Goal: Task Accomplishment & Management: Manage account settings

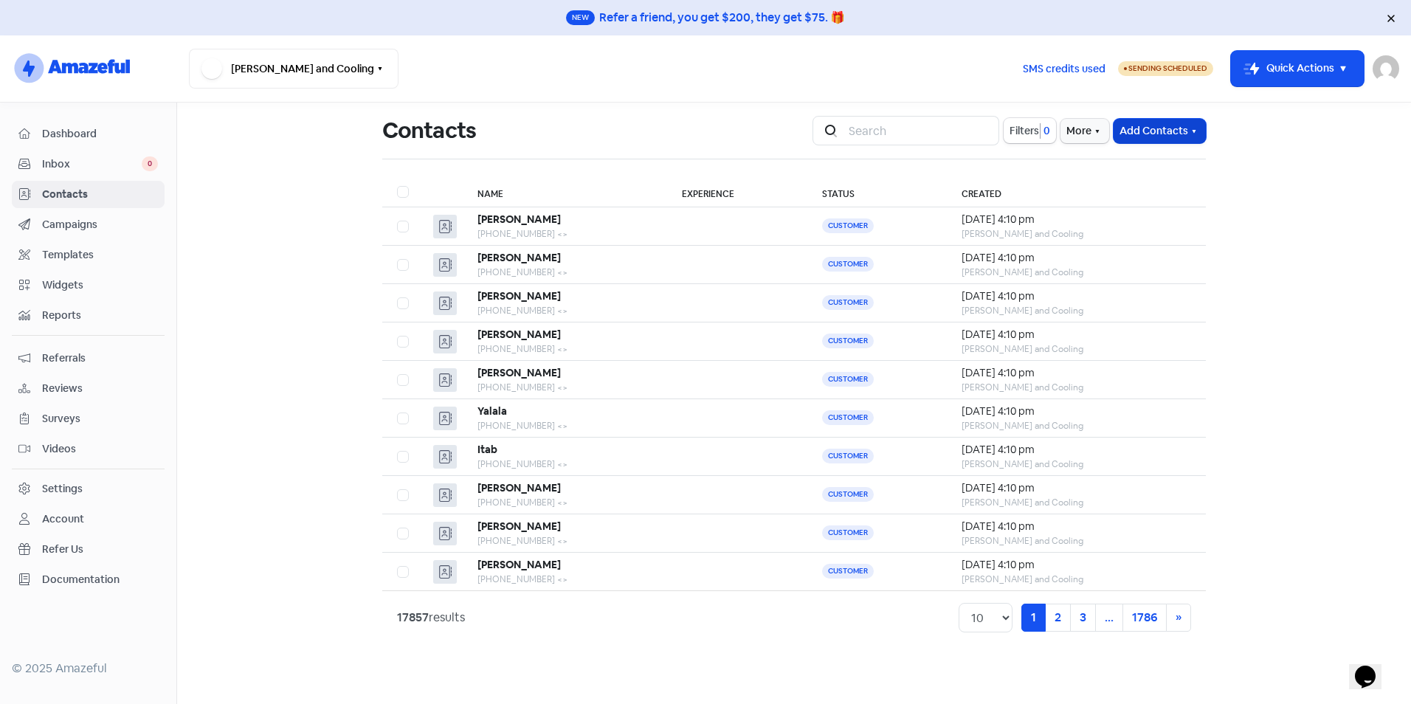
click at [1174, 130] on button "Add Contacts" at bounding box center [1160, 131] width 92 height 24
click at [1151, 188] on button "Import contacts" at bounding box center [1142, 193] width 125 height 30
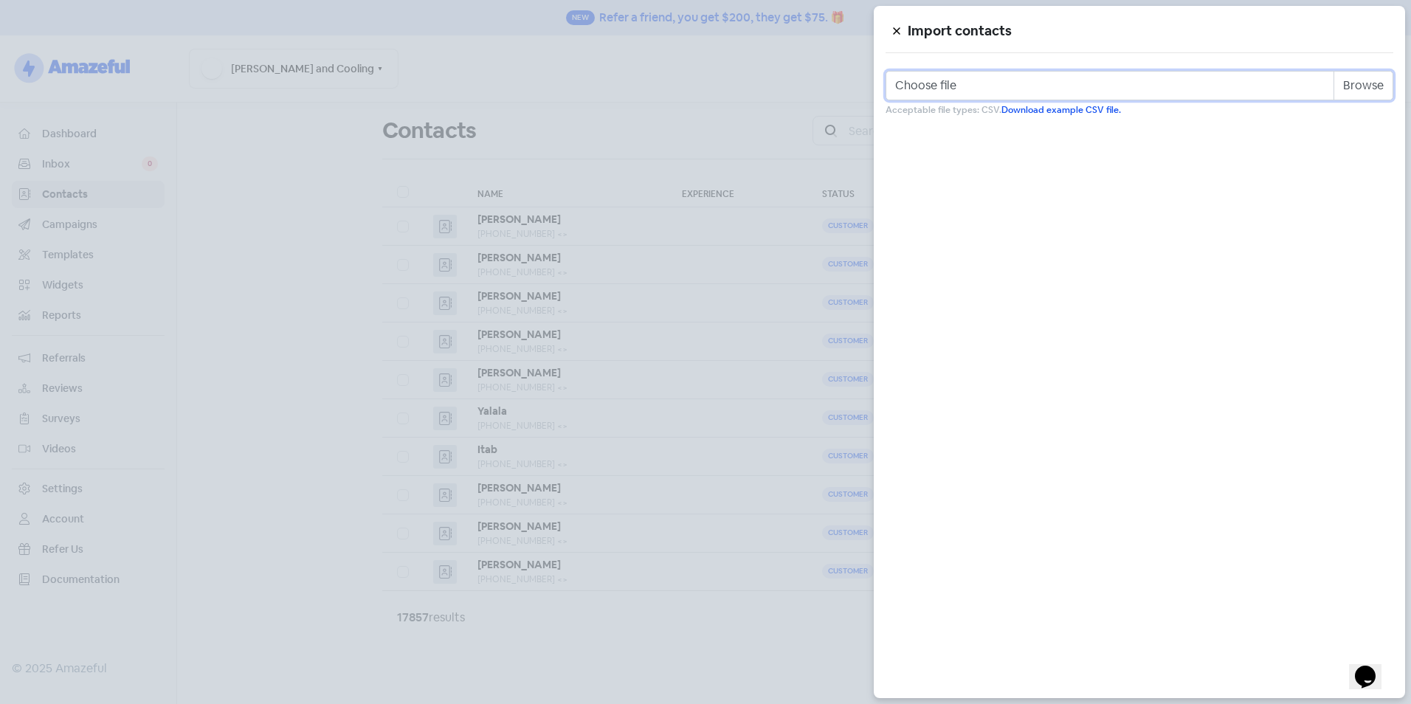
click at [1358, 86] on input "Choose file" at bounding box center [1140, 86] width 508 height 30
type input "C:\fakepath\Review Template.csv"
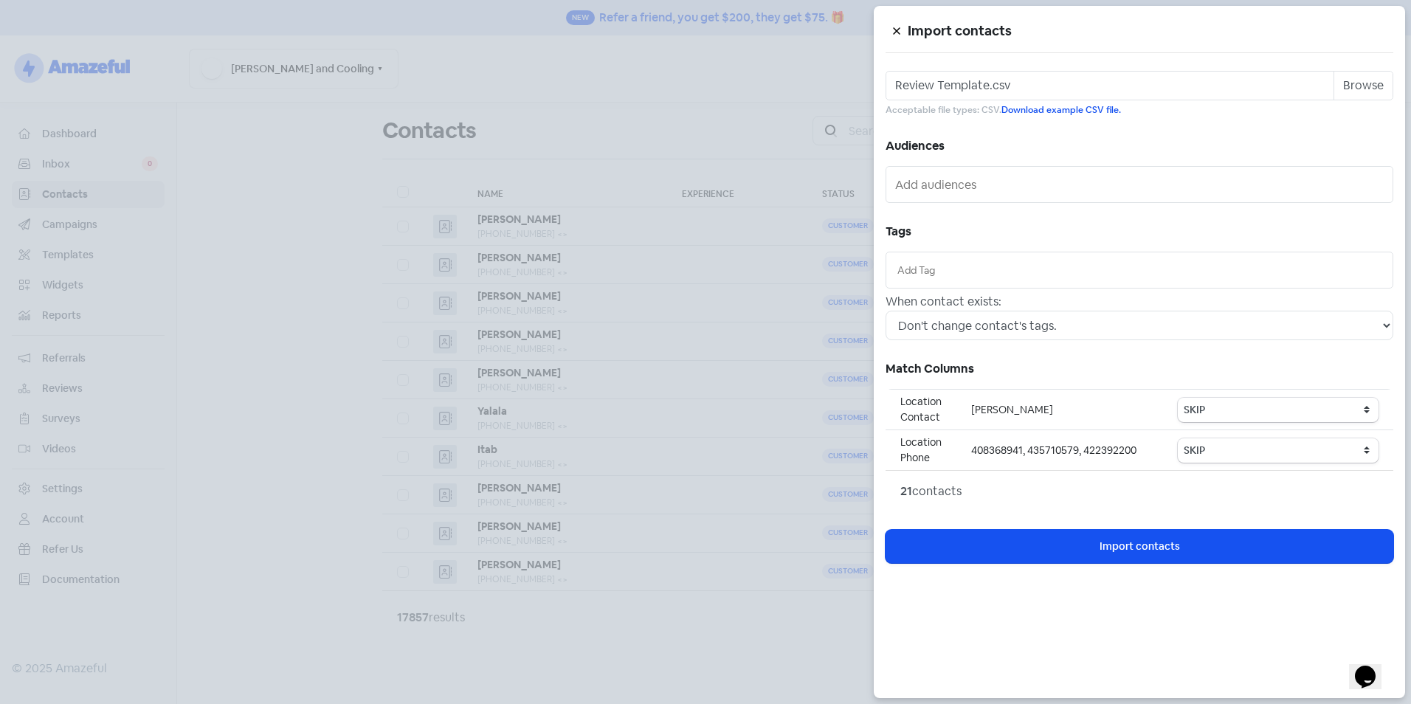
click at [976, 261] on li at bounding box center [1140, 270] width 492 height 21
click at [973, 266] on input "text" at bounding box center [1139, 270] width 484 height 16
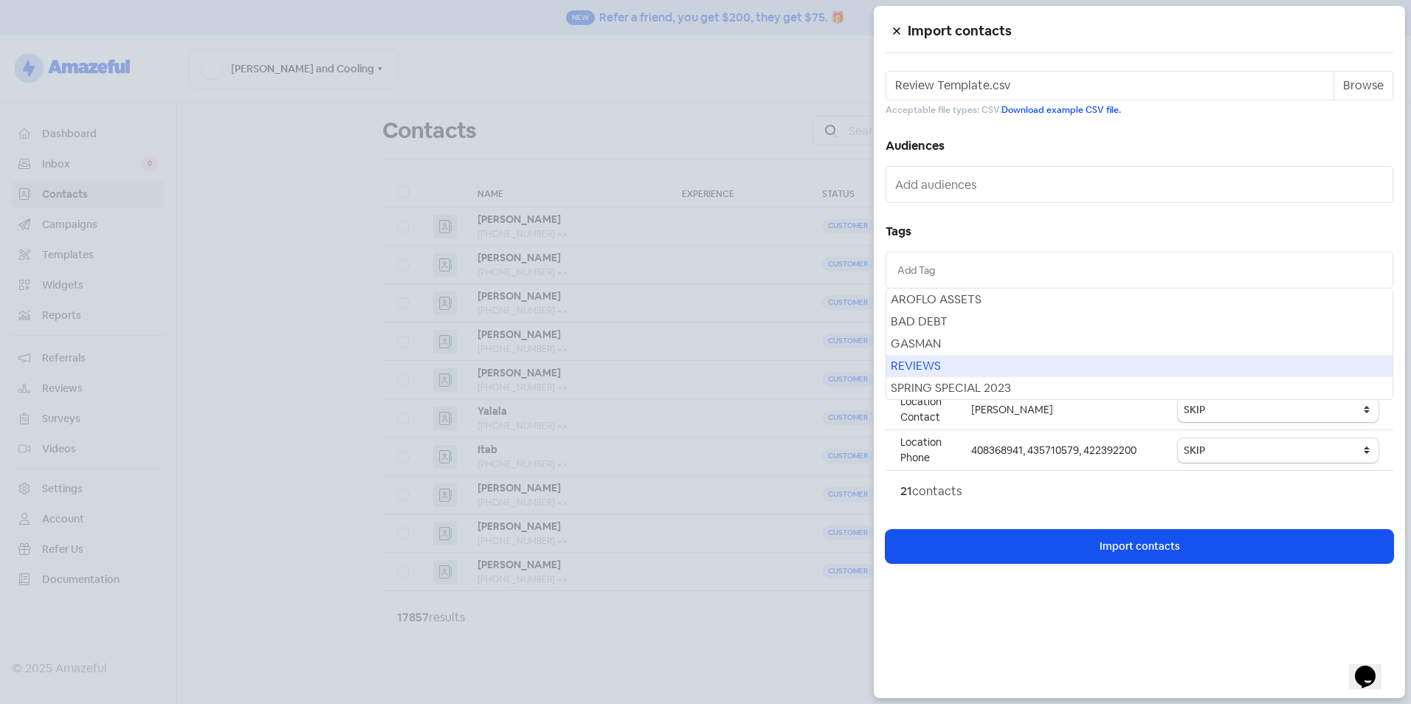
click at [969, 358] on div "REVIEWS" at bounding box center [1139, 366] width 506 height 22
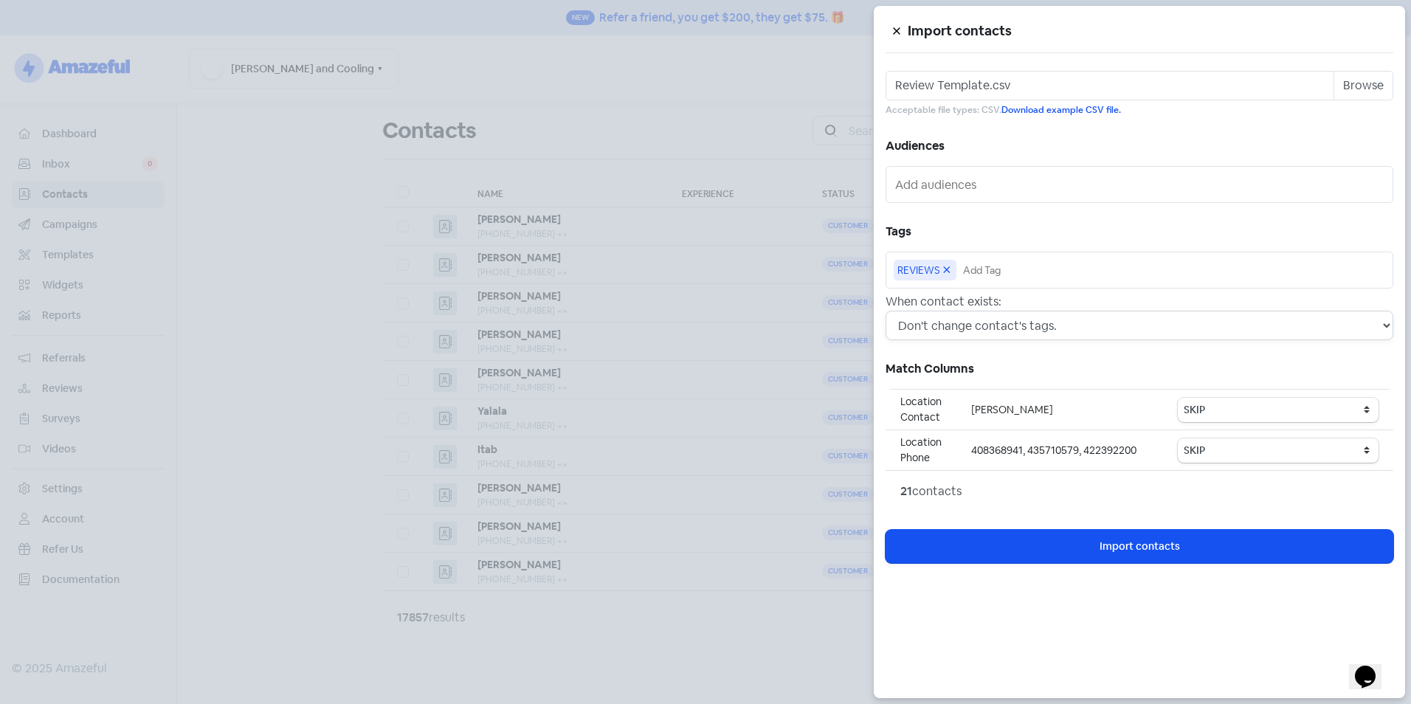
click at [983, 319] on select "Don't change contact's tags. Don't change contact's existing tags, but add new …" at bounding box center [1140, 326] width 508 height 30
select select "2"
click at [886, 311] on select "Don't change contact's tags. Don't change contact's existing tags, but add new …" at bounding box center [1140, 326] width 508 height 30
click at [1238, 410] on select "SKIP First name Last name Mobile number Email address Contact status Category 1…" at bounding box center [1278, 410] width 201 height 24
select select "first_name"
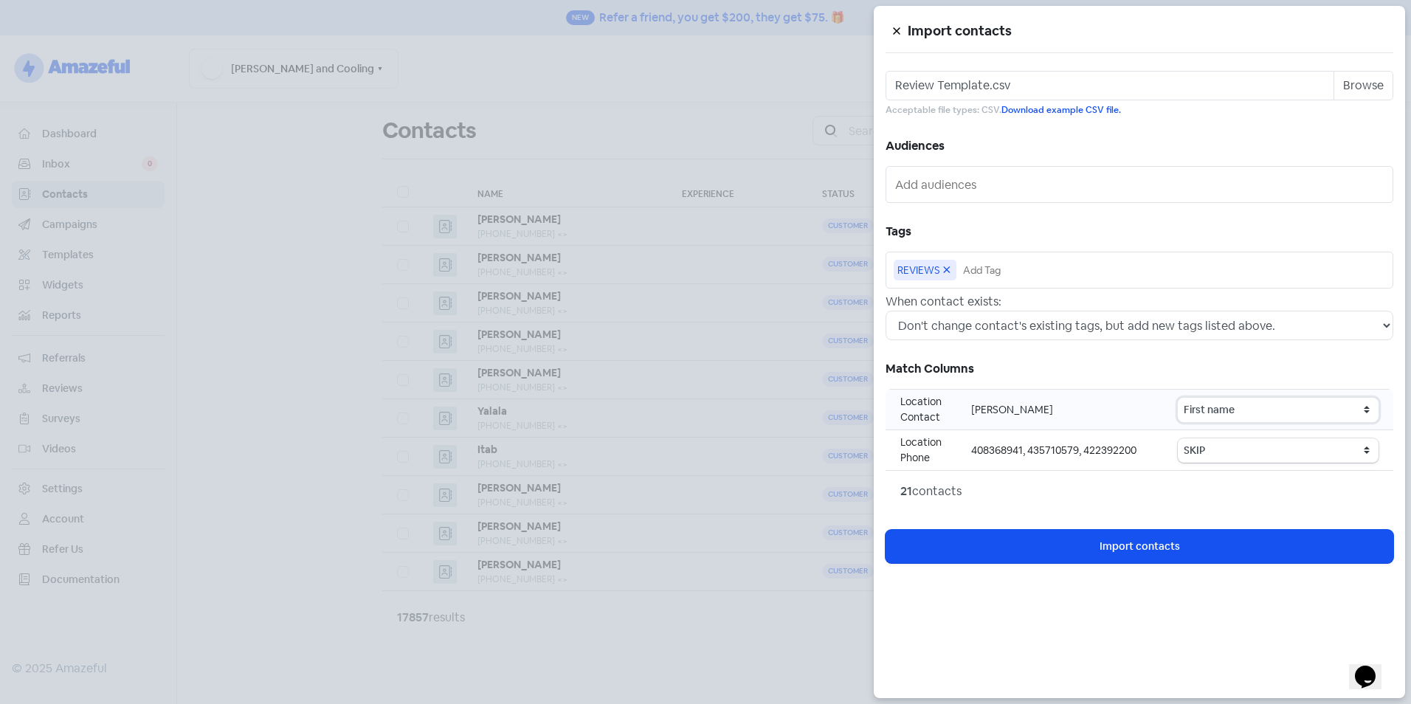
click at [1180, 398] on select "SKIP First name Last name Mobile number Email address Contact status Category 1…" at bounding box center [1278, 410] width 201 height 24
drag, startPoint x: 1240, startPoint y: 444, endPoint x: 1235, endPoint y: 438, distance: 7.8
click at [1240, 444] on select "SKIP First name Last name Mobile number Email address Contact status Category 1…" at bounding box center [1278, 450] width 201 height 24
select select "phone"
click at [1180, 438] on select "SKIP First name Last name Mobile number Email address Contact status Category 1…" at bounding box center [1278, 450] width 201 height 24
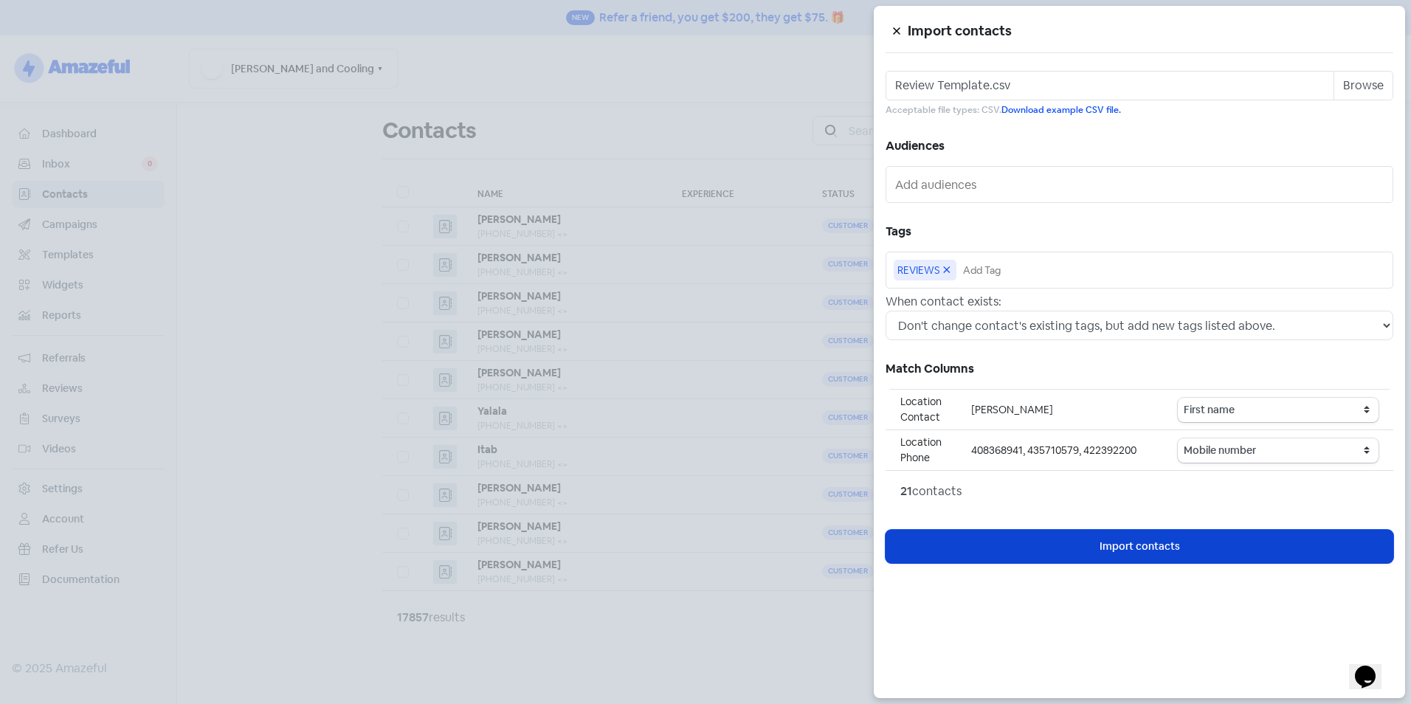
click at [1166, 542] on span "Import contacts" at bounding box center [1140, 546] width 80 height 15
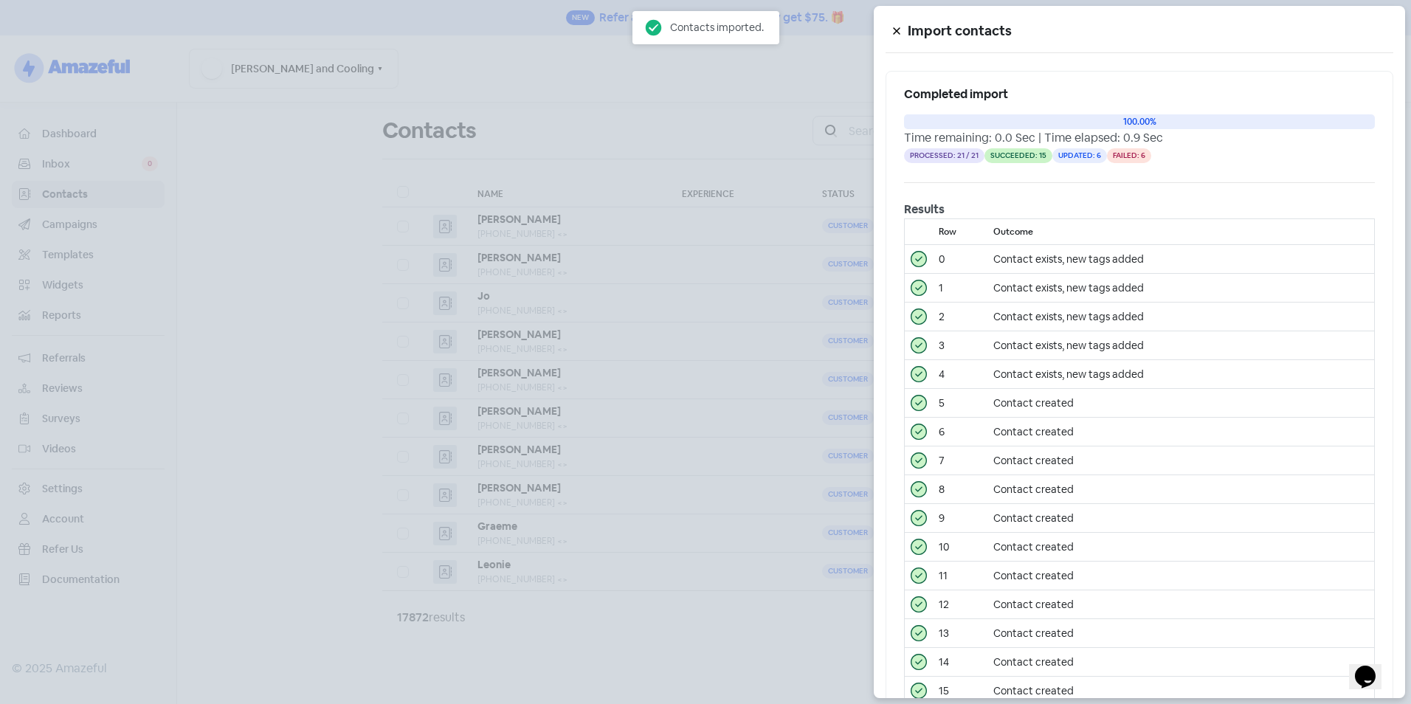
drag, startPoint x: 338, startPoint y: 257, endPoint x: 349, endPoint y: 249, distance: 13.7
click at [337, 257] on div at bounding box center [705, 352] width 1411 height 704
